Goal: Information Seeking & Learning: Learn about a topic

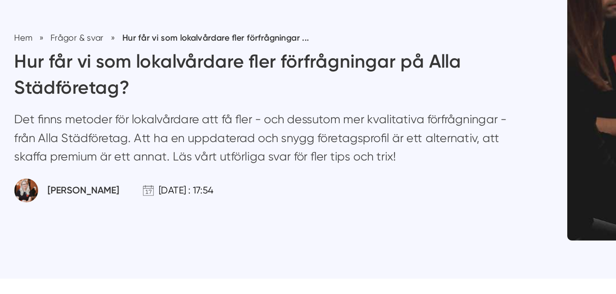
click at [238, 151] on p "Det finns metoder för lokalvårdare att få fler - och dessutom mer kvalitativa f…" at bounding box center [188, 167] width 357 height 44
click at [51, 159] on p "Det finns metoder för lokalvårdare att få fler - och dessutom mer kvalitativa f…" at bounding box center [188, 167] width 357 height 44
click at [111, 159] on p "Det finns metoder för lokalvårdare att få fler - och dessutom mer kvalitativa f…" at bounding box center [188, 167] width 357 height 44
click at [151, 167] on p "Det finns metoder för lokalvårdare att få fler - och dessutom mer kvalitativa f…" at bounding box center [188, 167] width 357 height 44
click at [215, 165] on p "Det finns metoder för lokalvårdare att få fler - och dessutom mer kvalitativa f…" at bounding box center [188, 167] width 357 height 44
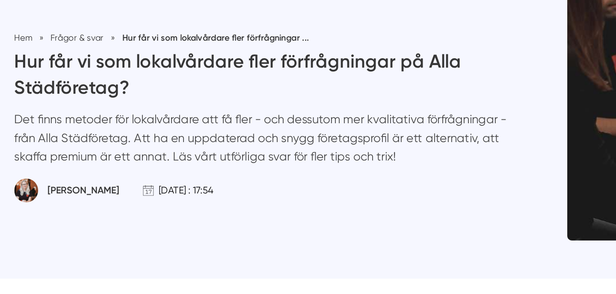
click at [133, 180] on p "Det finns metoder för lokalvårdare att få fler - och dessutom mer kvalitativa f…" at bounding box center [188, 167] width 357 height 44
click at [159, 179] on p "Det finns metoder för lokalvårdare att få fler - och dessutom mer kvalitativa f…" at bounding box center [188, 167] width 357 height 44
click at [143, 178] on p "Det finns metoder för lokalvårdare att få fler - och dessutom mer kvalitativa f…" at bounding box center [188, 167] width 357 height 44
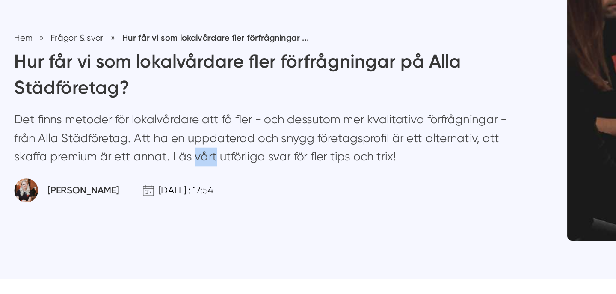
click at [166, 180] on p "Det finns metoder för lokalvårdare att få fler - och dessutom mer kvalitativa f…" at bounding box center [188, 167] width 357 height 44
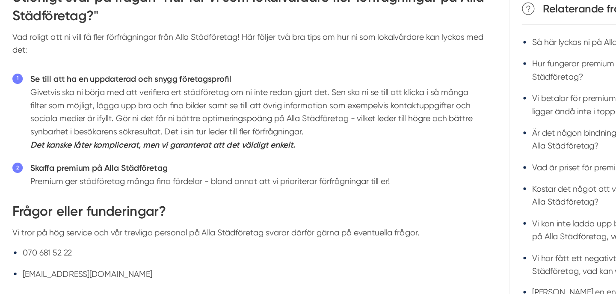
scroll to position [269, 0]
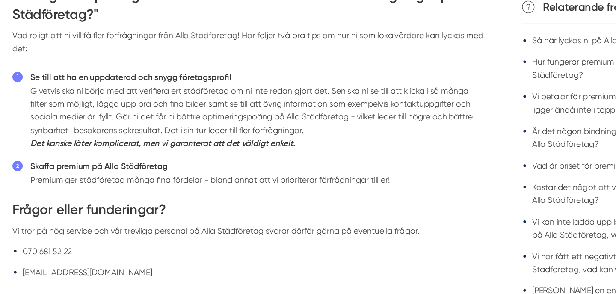
click at [185, 109] on li "Se till att ha en uppdaterad och snygg företagsprofil Givetvis ska ni börja med…" at bounding box center [212, 126] width 375 height 65
click at [243, 111] on li "Se till att ha en uppdaterad och snygg företagsprofil Givetvis ska ni börja med…" at bounding box center [212, 126] width 375 height 65
click at [278, 110] on li "Se till att ha en uppdaterad och snygg företagsprofil Givetvis ska ni börja med…" at bounding box center [212, 126] width 375 height 65
click at [310, 114] on li "Se till att ha en uppdaterad och snygg företagsprofil Givetvis ska ni börja med…" at bounding box center [212, 126] width 375 height 65
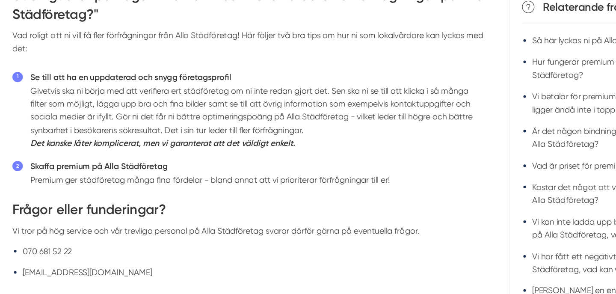
click at [310, 114] on li "Se till att ha en uppdaterad och snygg företagsprofil Givetvis ska ni börja med…" at bounding box center [212, 126] width 375 height 65
click at [332, 112] on li "Se till att ha en uppdaterad och snygg företagsprofil Givetvis ska ni börja med…" at bounding box center [212, 126] width 375 height 65
click at [68, 124] on li "Se till att ha en uppdaterad och snygg företagsprofil Givetvis ska ni börja med…" at bounding box center [212, 126] width 375 height 65
click at [88, 120] on li "Se till att ha en uppdaterad och snygg företagsprofil Givetvis ska ni börja med…" at bounding box center [212, 126] width 375 height 65
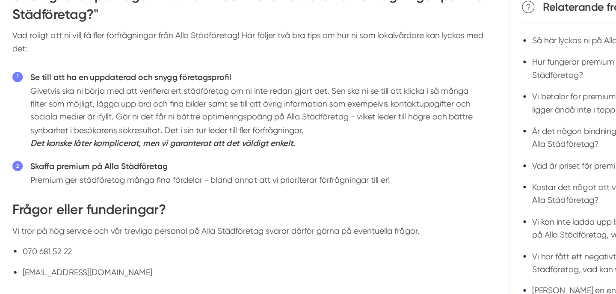
click at [111, 124] on li "Se till att ha en uppdaterad och snygg företagsprofil Givetvis ska ni börja med…" at bounding box center [212, 126] width 375 height 65
click at [137, 123] on li "Se till att ha en uppdaterad och snygg företagsprofil Givetvis ska ni börja med…" at bounding box center [212, 126] width 375 height 65
click at [172, 121] on li "Se till att ha en uppdaterad och snygg företagsprofil Givetvis ska ni börja med…" at bounding box center [212, 126] width 375 height 65
click at [222, 118] on li "Se till att ha en uppdaterad och snygg företagsprofil Givetvis ska ni börja med…" at bounding box center [212, 126] width 375 height 65
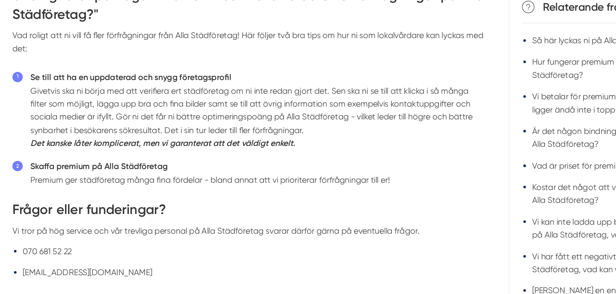
click at [222, 118] on li "Se till att ha en uppdaterad och snygg företagsprofil Givetvis ska ni börja med…" at bounding box center [212, 126] width 375 height 65
click at [259, 123] on li "Se till att ha en uppdaterad och snygg företagsprofil Givetvis ska ni börja med…" at bounding box center [212, 126] width 375 height 65
click at [287, 124] on li "Se till att ha en uppdaterad och snygg företagsprofil Givetvis ska ni börja med…" at bounding box center [212, 126] width 375 height 65
click at [334, 123] on li "Se till att ha en uppdaterad och snygg företagsprofil Givetvis ska ni börja med…" at bounding box center [212, 126] width 375 height 65
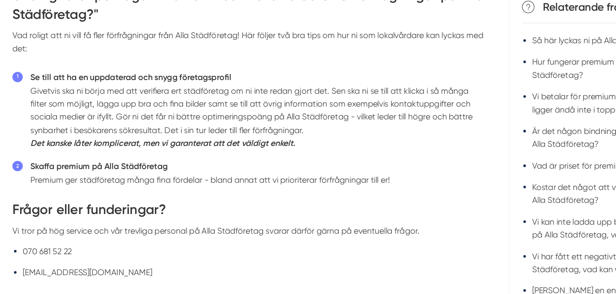
click at [334, 123] on li "Se till att ha en uppdaterad och snygg företagsprofil Givetvis ska ni börja med…" at bounding box center [212, 126] width 375 height 65
click at [59, 133] on li "Se till att ha en uppdaterad och snygg företagsprofil Givetvis ska ni börja med…" at bounding box center [212, 126] width 375 height 65
click at [98, 132] on li "Se till att ha en uppdaterad och snygg företagsprofil Givetvis ska ni börja med…" at bounding box center [212, 126] width 375 height 65
click at [116, 136] on li "Se till att ha en uppdaterad och snygg företagsprofil Givetvis ska ni börja med…" at bounding box center [212, 126] width 375 height 65
click at [142, 133] on li "Se till att ha en uppdaterad och snygg företagsprofil Givetvis ska ni börja med…" at bounding box center [212, 126] width 375 height 65
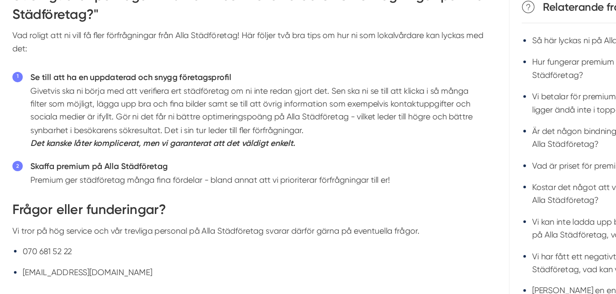
click at [165, 134] on li "Se till att ha en uppdaterad och snygg företagsprofil Givetvis ska ni börja med…" at bounding box center [212, 126] width 375 height 65
click at [213, 131] on li "Se till att ha en uppdaterad och snygg företagsprofil Givetvis ska ni börja med…" at bounding box center [212, 126] width 375 height 65
click at [239, 133] on li "Se till att ha en uppdaterad och snygg företagsprofil Givetvis ska ni börja med…" at bounding box center [212, 126] width 375 height 65
click at [277, 132] on li "Se till att ha en uppdaterad och snygg företagsprofil Givetvis ska ni börja med…" at bounding box center [212, 126] width 375 height 65
click at [326, 131] on li "Se till att ha en uppdaterad och snygg företagsprofil Givetvis ska ni börja med…" at bounding box center [212, 126] width 375 height 65
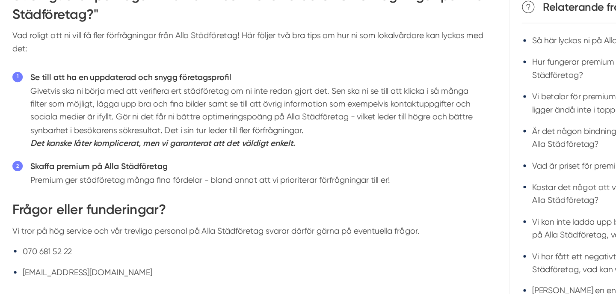
click at [326, 131] on li "Se till att ha en uppdaterad och snygg företagsprofil Givetvis ska ni börja med…" at bounding box center [212, 126] width 375 height 65
click at [59, 144] on li "Se till att ha en uppdaterad och snygg företagsprofil Givetvis ska ni börja med…" at bounding box center [212, 126] width 375 height 65
click at [110, 141] on li "Se till att ha en uppdaterad och snygg företagsprofil Givetvis ska ni börja med…" at bounding box center [212, 126] width 375 height 65
click at [138, 143] on li "Se till att ha en uppdaterad och snygg företagsprofil Givetvis ska ni börja med…" at bounding box center [212, 126] width 375 height 65
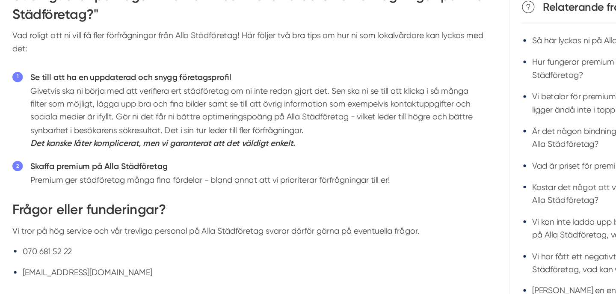
click at [168, 141] on li "Se till att ha en uppdaterad och snygg företagsprofil Givetvis ska ni börja med…" at bounding box center [212, 126] width 375 height 65
click at [207, 145] on li "Se till att ha en uppdaterad och snygg företagsprofil Givetvis ska ni börja med…" at bounding box center [212, 126] width 375 height 65
click at [137, 153] on em "Det kanske låter komplicerat, men vi garanterat att det väldigt enkelt." at bounding box center [134, 154] width 219 height 8
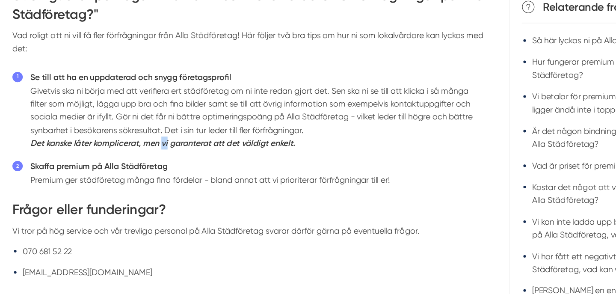
click at [161, 153] on em "Det kanske låter komplicerat, men vi garanterat att det väldigt enkelt." at bounding box center [134, 154] width 219 height 8
click at [199, 156] on em "Det kanske låter komplicerat, men vi garanterat att det väldigt enkelt." at bounding box center [134, 154] width 219 height 8
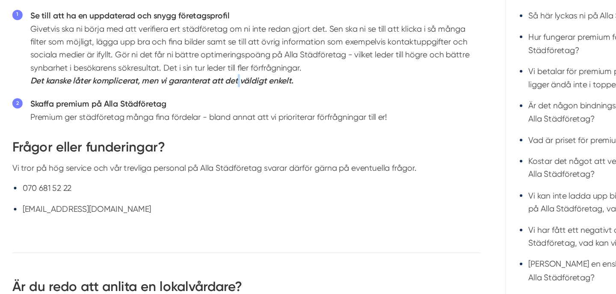
click at [140, 151] on li "Skaffa premium på Alla Städföretag Premium ger städföretag många fina fördelar …" at bounding box center [212, 141] width 375 height 22
click at [179, 143] on li "Skaffa premium på Alla Städföretag Premium ger städföretag många fina fördelar …" at bounding box center [212, 141] width 375 height 22
click at [195, 150] on li "Skaffa premium på Alla Städföretag Premium ger städföretag många fina fördelar …" at bounding box center [212, 141] width 375 height 22
click at [221, 149] on li "Skaffa premium på Alla Städföretag Premium ger städföretag många fina fördelar …" at bounding box center [212, 141] width 375 height 22
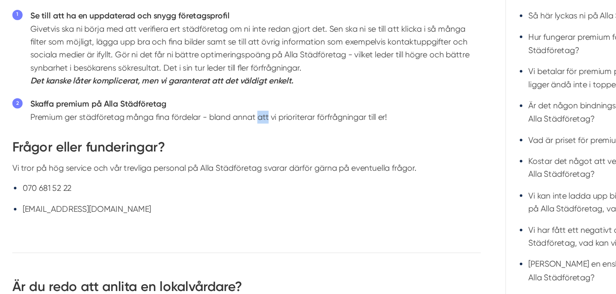
click at [252, 147] on li "Skaffa premium på Alla Städföretag Premium ger städföretag många fina fördelar …" at bounding box center [212, 141] width 375 height 22
click at [277, 146] on li "Skaffa premium på Alla Städföretag Premium ger städföretag många fina fördelar …" at bounding box center [212, 141] width 375 height 22
click at [299, 147] on li "Skaffa premium på Alla Städföretag Premium ger städföretag många fina fördelar …" at bounding box center [212, 141] width 375 height 22
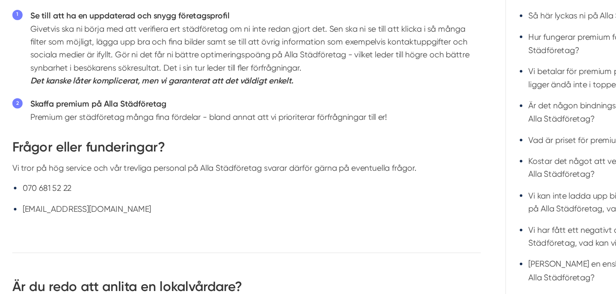
click at [299, 147] on li "Skaffa premium på Alla Städföretag Premium ger städföretag många fina fördelar …" at bounding box center [212, 141] width 375 height 22
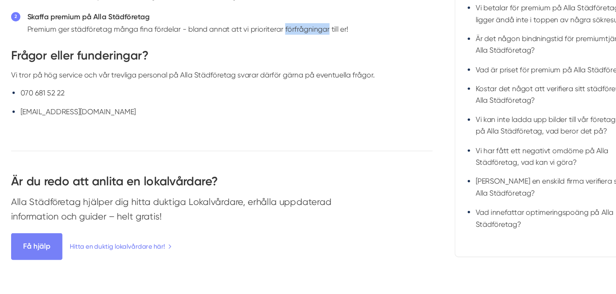
scroll to position [405, 0]
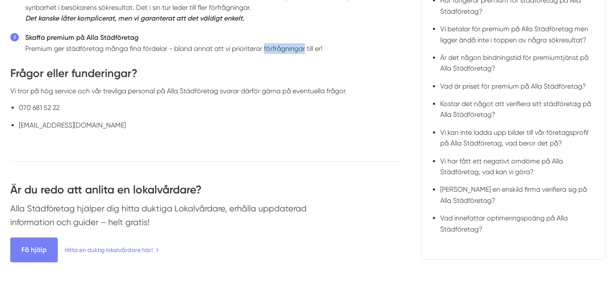
click at [273, 93] on div "Vi tror på hög service och vår trevliga personal på Alla Städföretag svarar där…" at bounding box center [205, 91] width 390 height 11
click at [305, 91] on div "Vi tror på hög service och vår trevliga personal på Alla Städföretag svarar där…" at bounding box center [205, 91] width 390 height 11
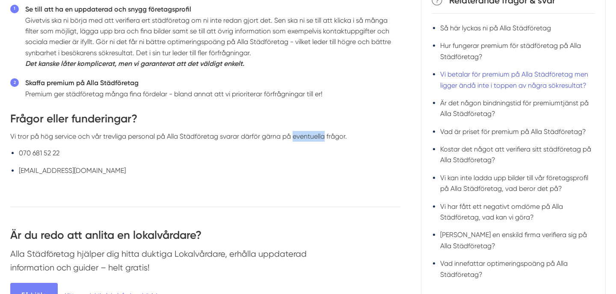
scroll to position [356, 0]
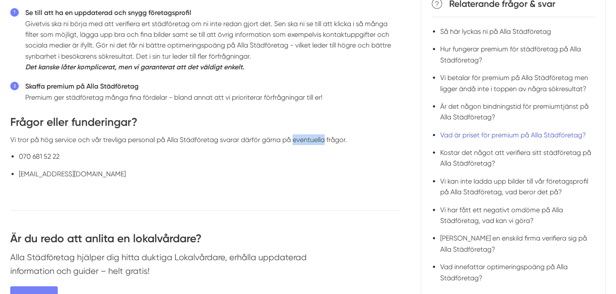
click at [494, 136] on link "Vad är priset för premium på Alla Städföretag?" at bounding box center [513, 134] width 146 height 8
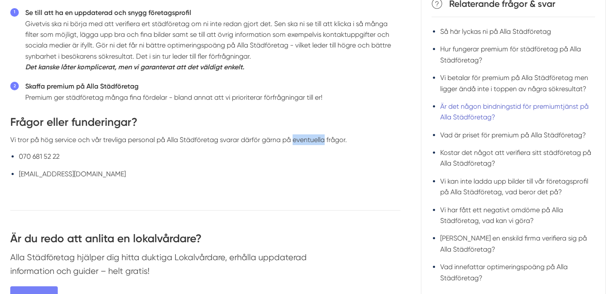
click at [475, 115] on link "Är det någon bindningstid för premiumtjänst på Alla Städföretag?" at bounding box center [514, 111] width 148 height 19
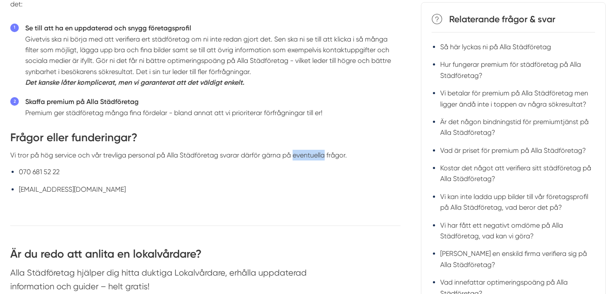
scroll to position [339, 0]
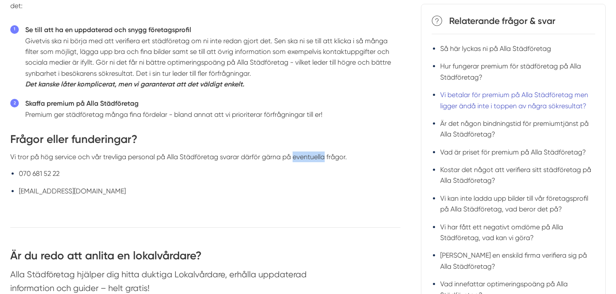
click at [499, 97] on link "Vi betalar för premium på Alla Städföretag men ligger ändå inte i toppen av någ…" at bounding box center [514, 100] width 148 height 19
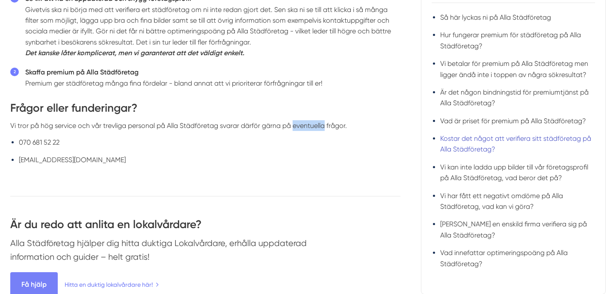
scroll to position [406, 0]
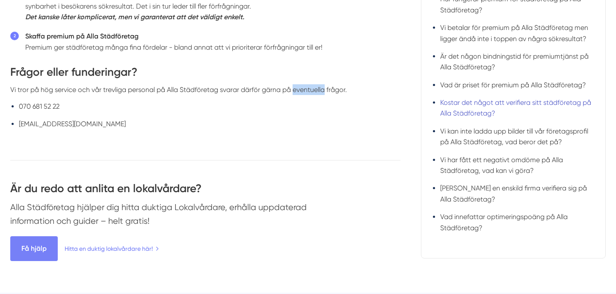
click at [478, 110] on link "Kostar det något att verifiera sitt städföretag på Alla Städföretag?" at bounding box center [515, 107] width 151 height 19
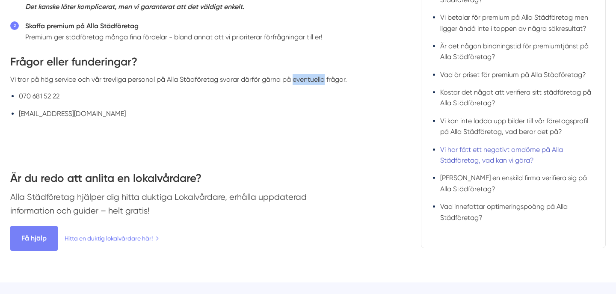
click at [476, 149] on link "Vi har fått ett negativt omdöme på Alla Städföretag, vad kan vi göra?" at bounding box center [501, 154] width 123 height 19
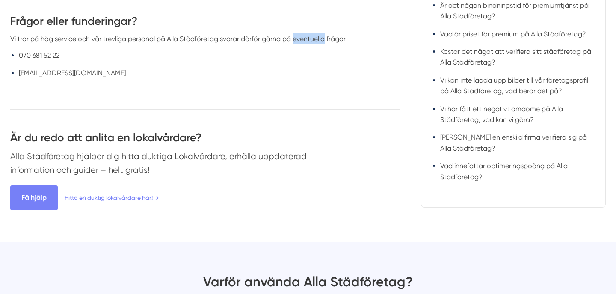
scroll to position [457, 0]
click at [472, 178] on link "Vad innefattar optimeringspoäng på Alla Städföretag?" at bounding box center [503, 170] width 127 height 19
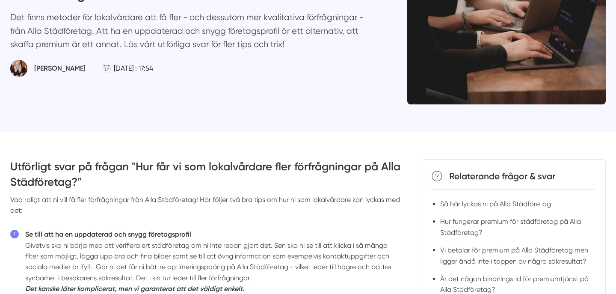
scroll to position [0, 0]
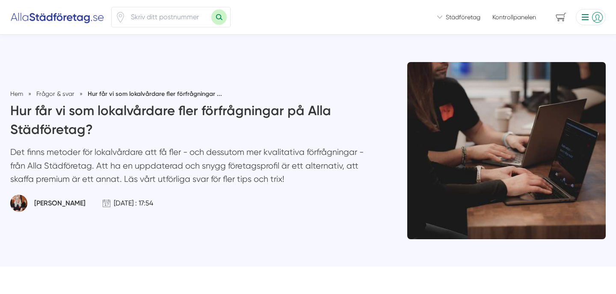
click at [49, 20] on img at bounding box center [57, 17] width 94 height 14
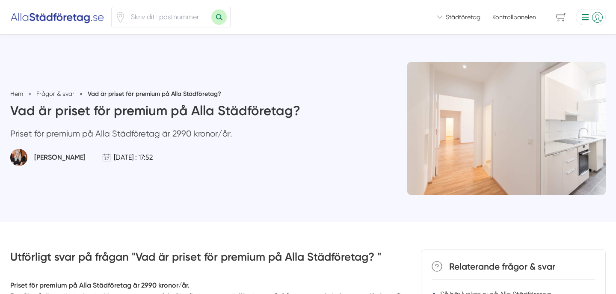
scroll to position [101, 0]
